Goal: Task Accomplishment & Management: Use online tool/utility

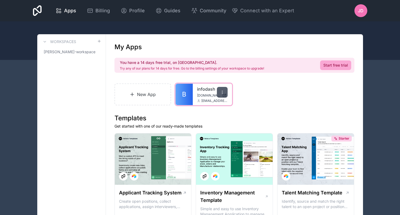
click at [222, 90] on div at bounding box center [222, 92] width 11 height 11
click at [221, 91] on icon at bounding box center [222, 92] width 4 height 4
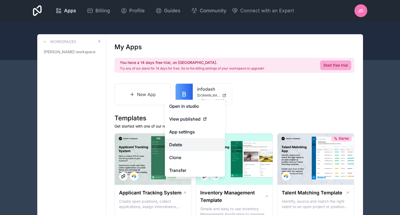
click at [177, 141] on button "Delete" at bounding box center [195, 145] width 60 height 13
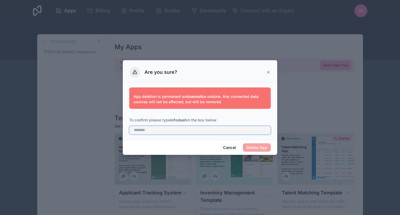
click at [212, 130] on input "text" at bounding box center [199, 130] width 141 height 9
type input "*"
type input "********"
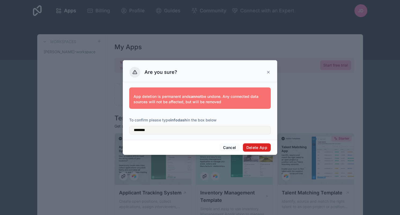
click at [260, 146] on button "Delete App" at bounding box center [257, 148] width 28 height 9
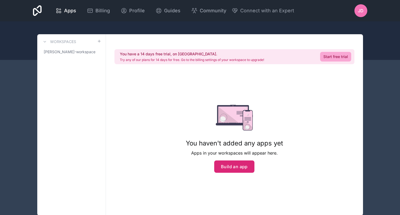
click at [229, 166] on button "Build an app" at bounding box center [234, 167] width 40 height 12
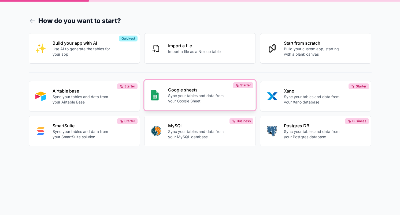
click at [195, 97] on p "Sync your tables and data from your Google Sheet" at bounding box center [197, 98] width 59 height 11
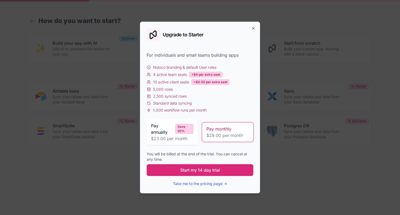
click at [182, 169] on span "Start my 14 day trial" at bounding box center [200, 170] width 40 height 6
